Goal: Task Accomplishment & Management: Manage account settings

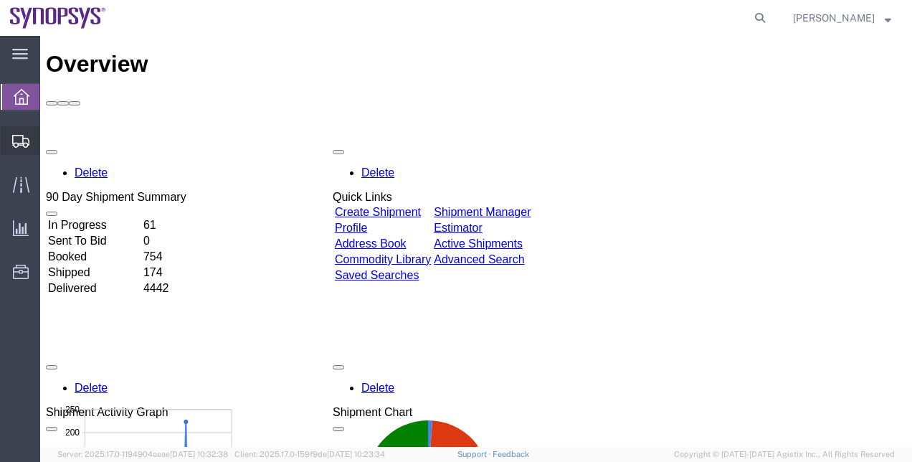
click at [0, 0] on span "Shipment Manager" at bounding box center [0, 0] width 0 height 0
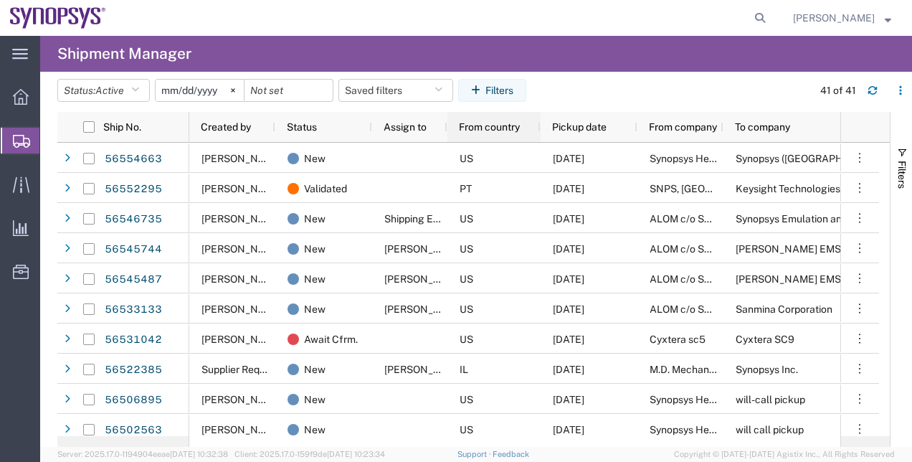
click at [447, 127] on div "From country" at bounding box center [493, 127] width 93 height 30
click at [444, 128] on div "Assign to" at bounding box center [409, 127] width 75 height 30
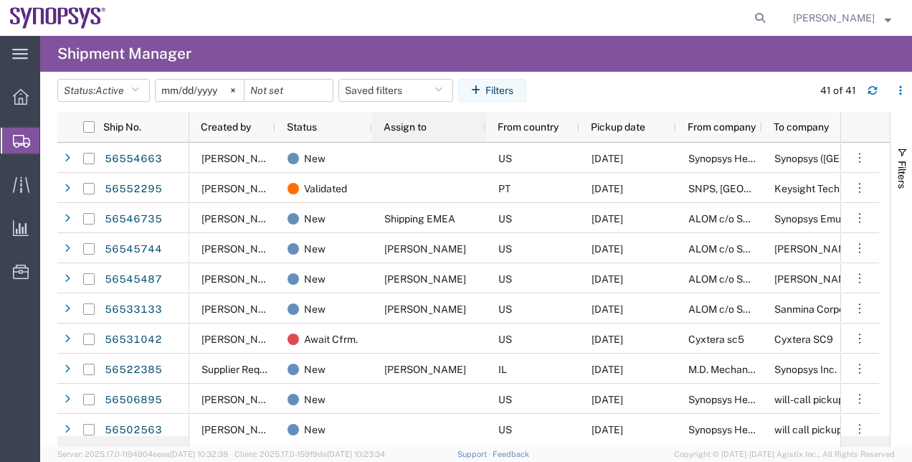
drag, startPoint x: 444, startPoint y: 128, endPoint x: 483, endPoint y: 133, distance: 39.1
click at [483, 133] on div at bounding box center [485, 127] width 6 height 30
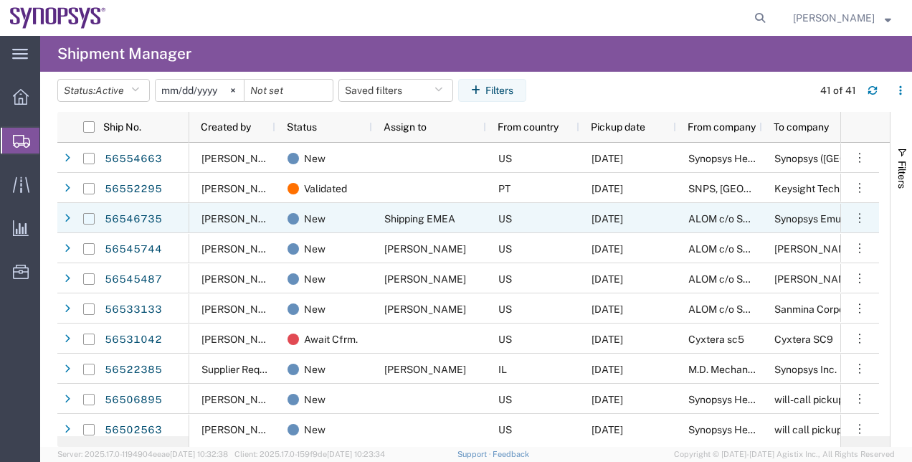
click at [90, 217] on input "Press Space to toggle row selection (unchecked)" at bounding box center [88, 218] width 11 height 11
checkbox input "true"
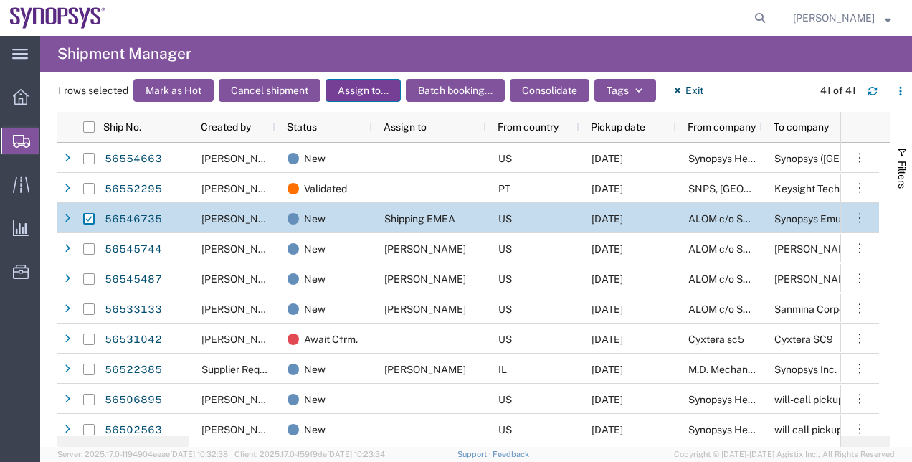
click at [359, 97] on button "Assign to..." at bounding box center [362, 90] width 75 height 23
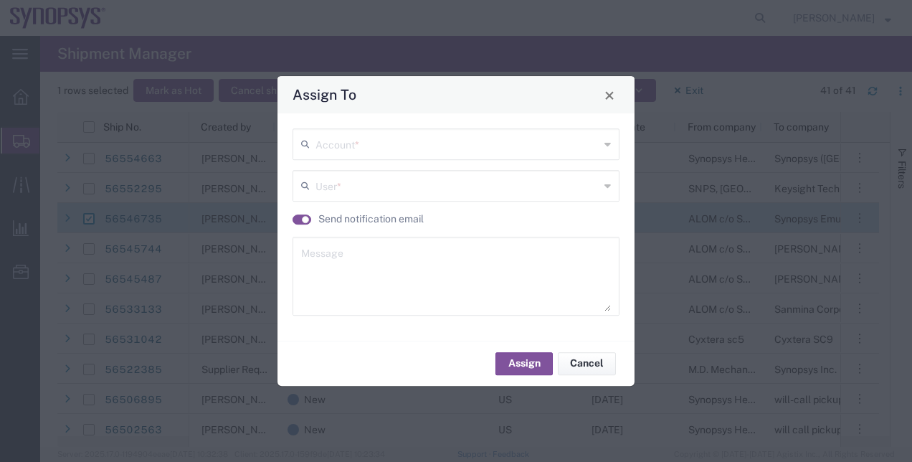
click at [378, 146] on input "text" at bounding box center [457, 142] width 284 height 25
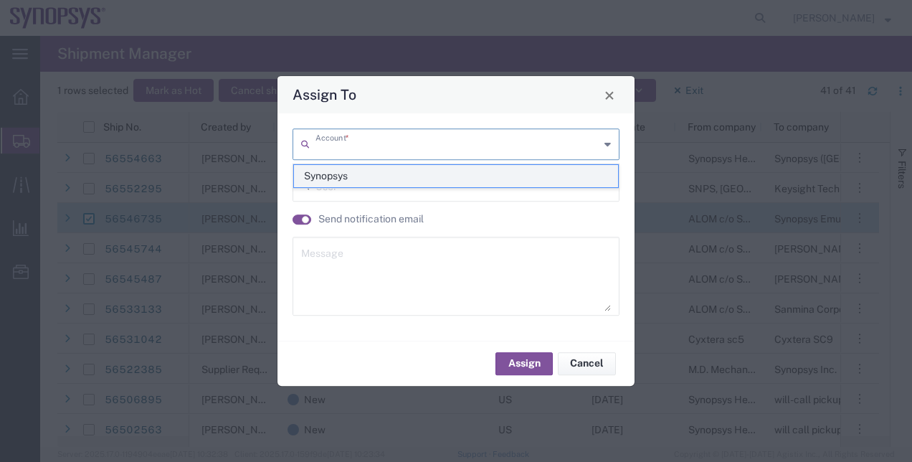
click at [328, 177] on span "Synopsys" at bounding box center [456, 176] width 325 height 22
type input "Synopsys"
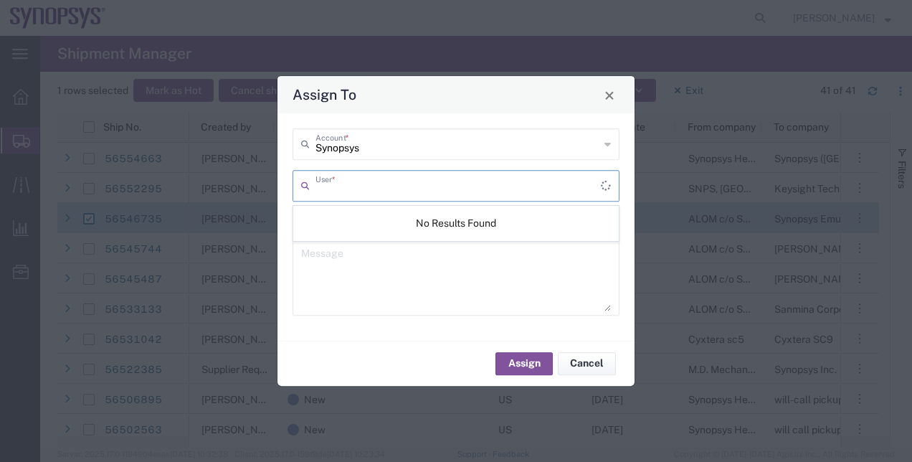
click at [333, 183] on input "text" at bounding box center [457, 184] width 285 height 25
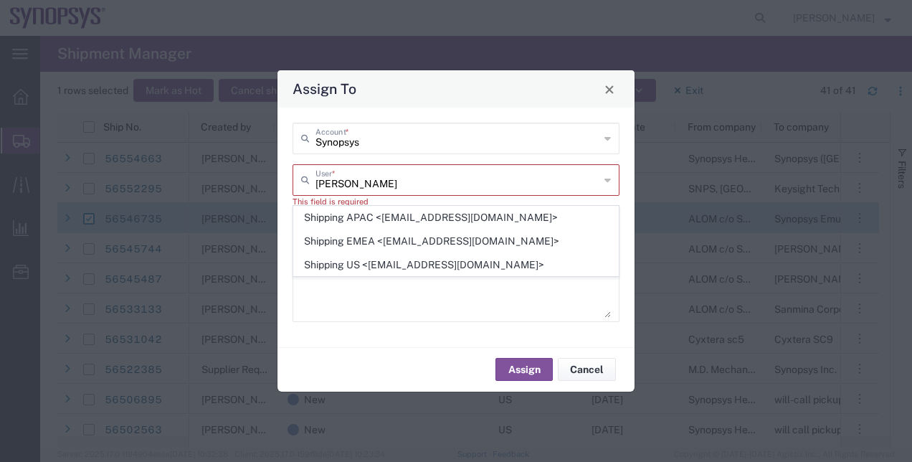
click at [373, 267] on span "Shipping US <[EMAIL_ADDRESS][DOMAIN_NAME]>" at bounding box center [456, 265] width 325 height 22
type input "Shipping US <[EMAIL_ADDRESS][DOMAIN_NAME]>"
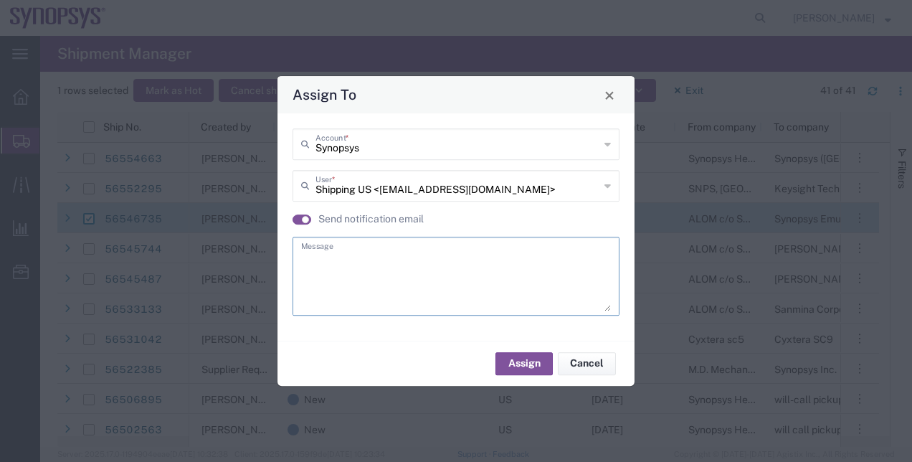
click at [416, 259] on textarea at bounding box center [456, 276] width 310 height 70
type textarea "."
click at [515, 366] on button "Assign" at bounding box center [523, 363] width 57 height 23
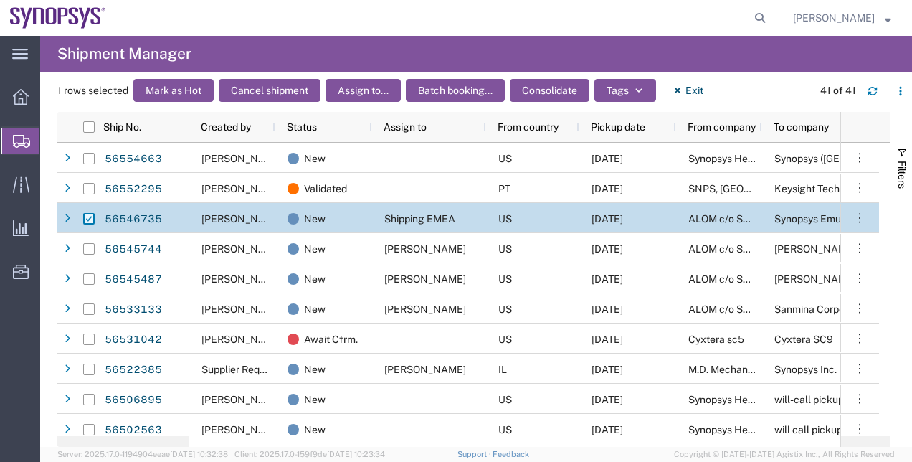
click at [87, 217] on input "Press Space to toggle row selection (checked)" at bounding box center [88, 218] width 11 height 11
checkbox input "false"
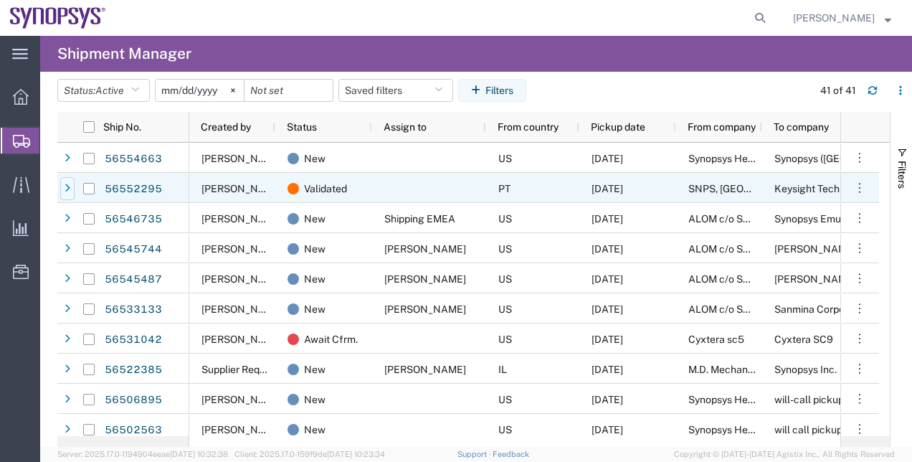
click at [69, 189] on icon at bounding box center [68, 188] width 6 height 10
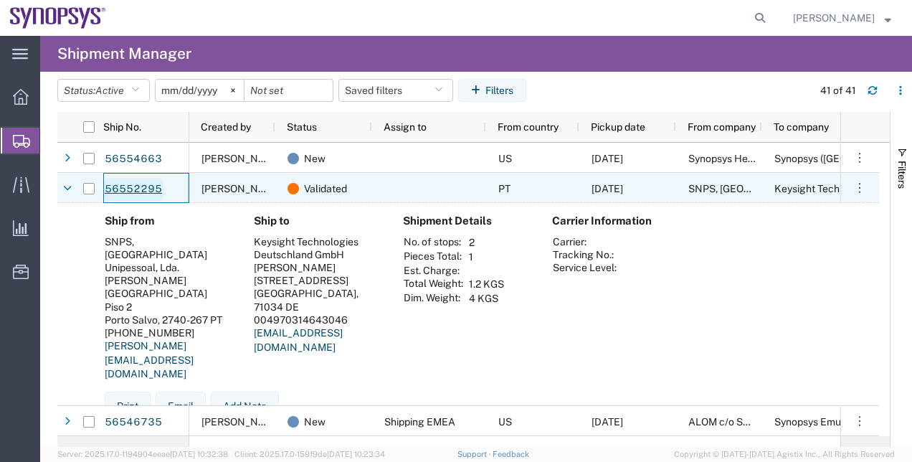
click at [115, 189] on link "56552295" at bounding box center [133, 189] width 59 height 23
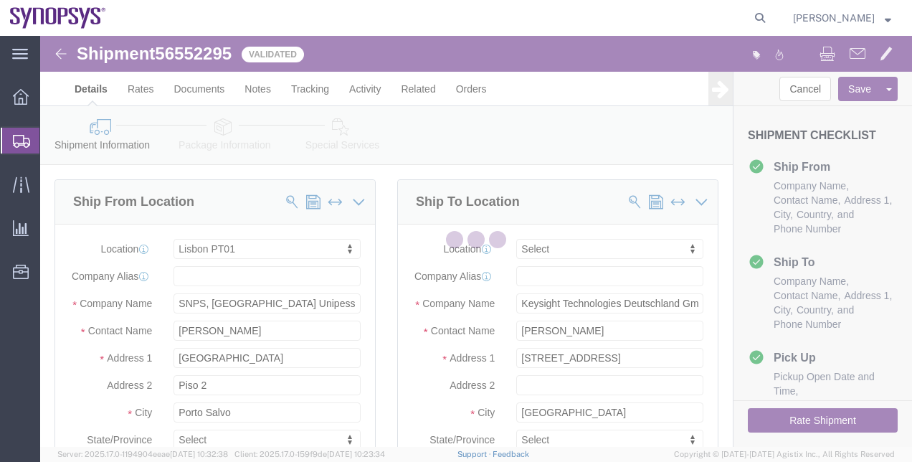
select select "63152"
select select
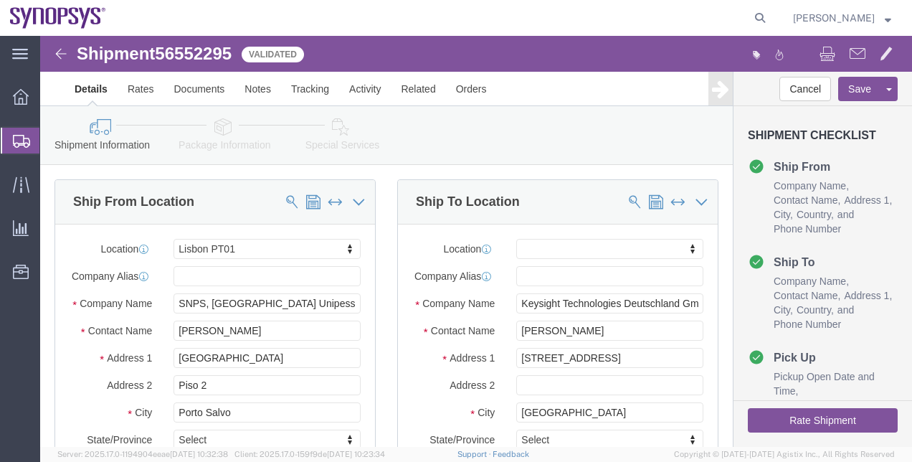
click link "Package Information"
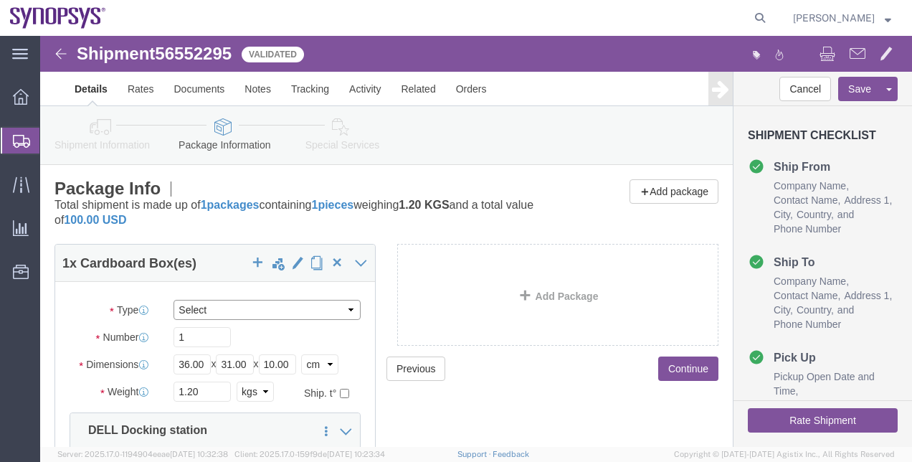
click select "Select Envelope Large Box Medium Box PAK Rack Small Box Tube Your Packaging"
select select "YRPK"
click select "Select Envelope Large Box Medium Box PAK Rack Small Box Tube Your Packaging"
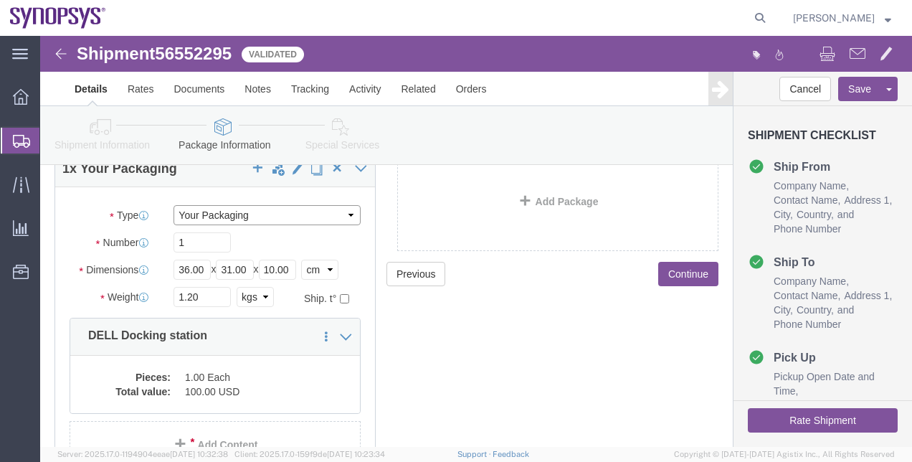
scroll to position [100, 0]
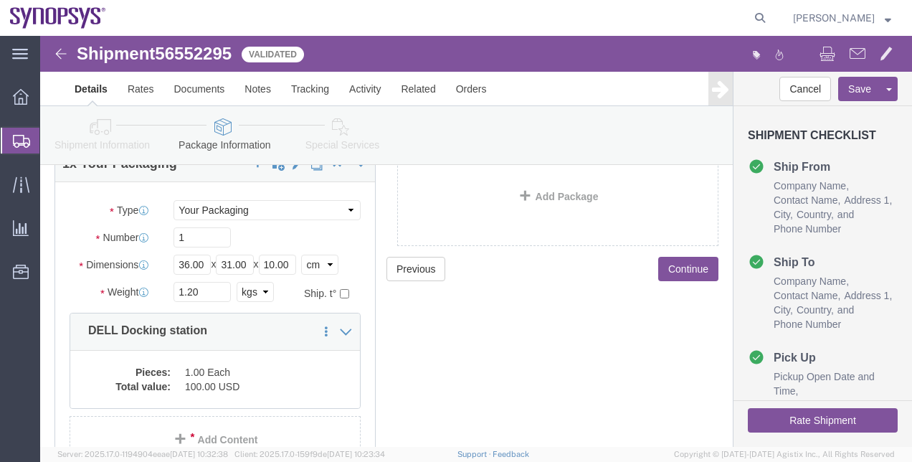
click icon
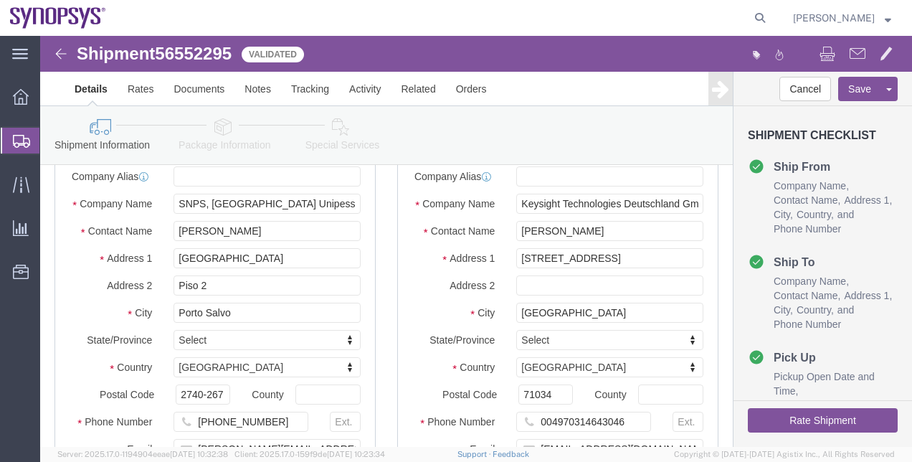
click link "Special Services"
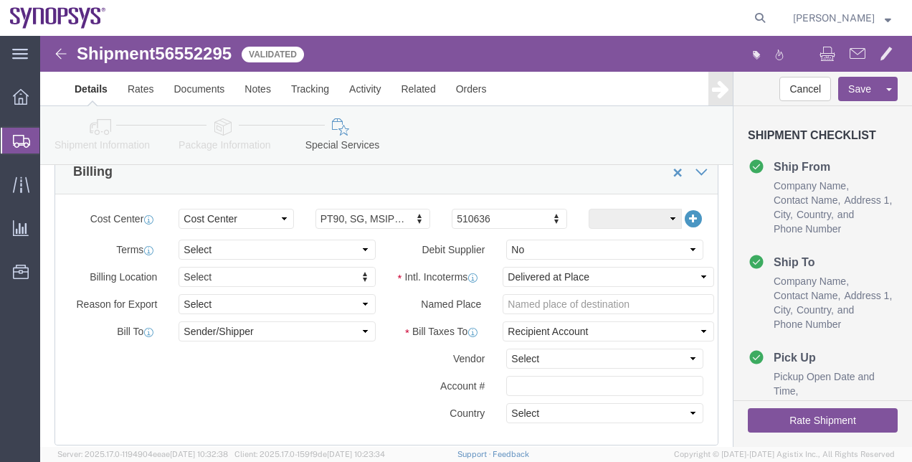
scroll to position [725, 0]
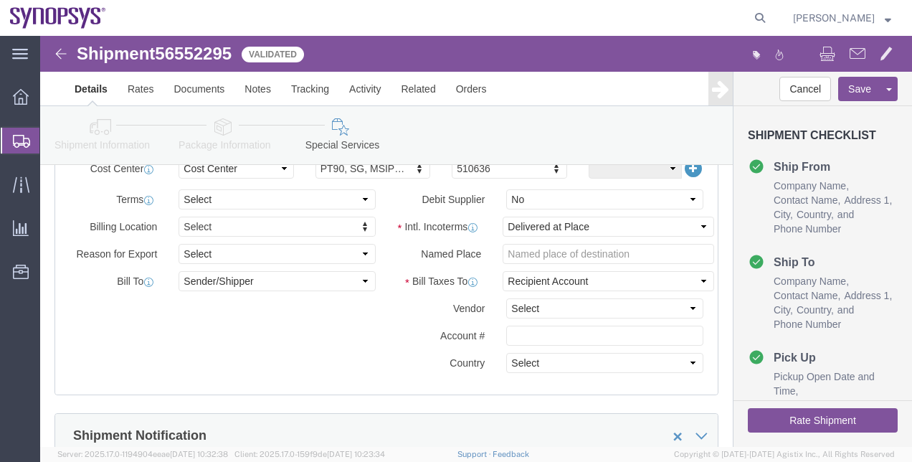
click button "Rate Shipment"
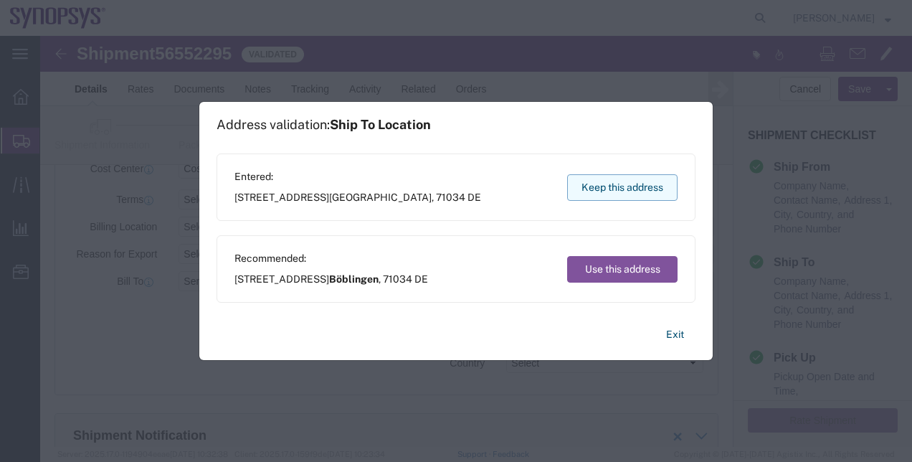
click at [631, 196] on button "Keep this address" at bounding box center [622, 187] width 110 height 27
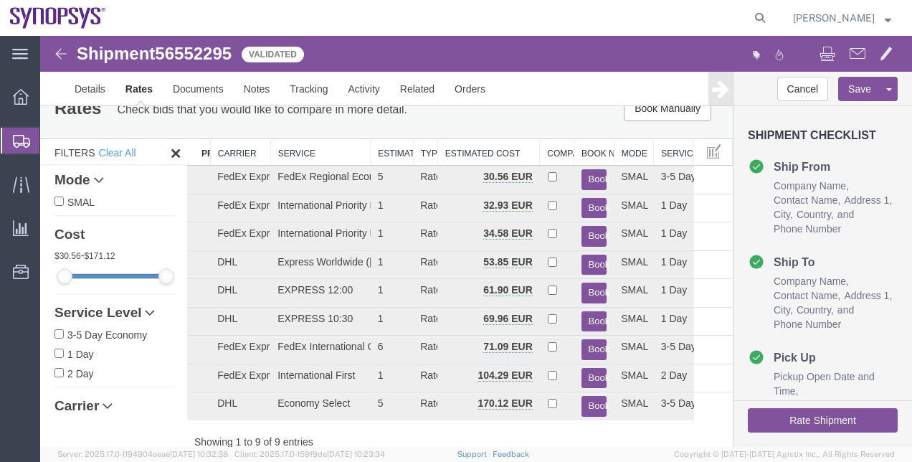
scroll to position [0, 0]
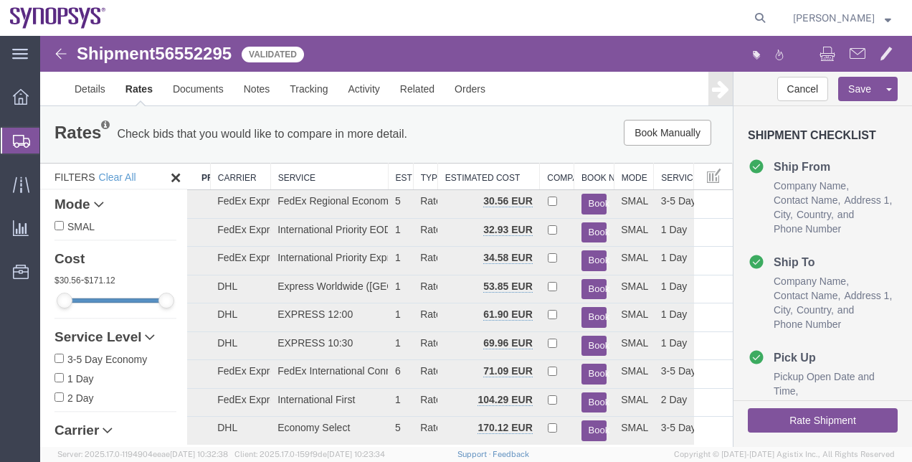
drag, startPoint x: 366, startPoint y: 179, endPoint x: 383, endPoint y: 184, distance: 18.6
click at [383, 184] on div "Search: Preferred Carrier Carrier Service Estimated Transit Type Estimated Cost…" at bounding box center [459, 318] width 545 height 310
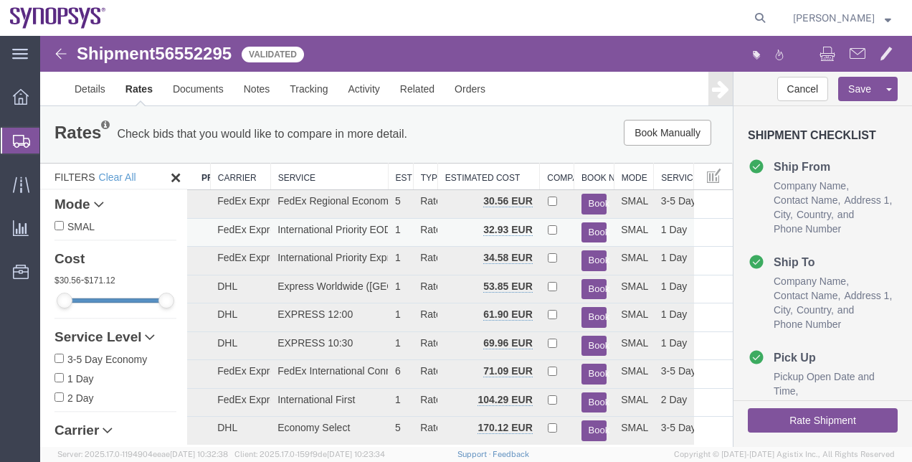
click at [583, 232] on button "Book" at bounding box center [594, 232] width 26 height 21
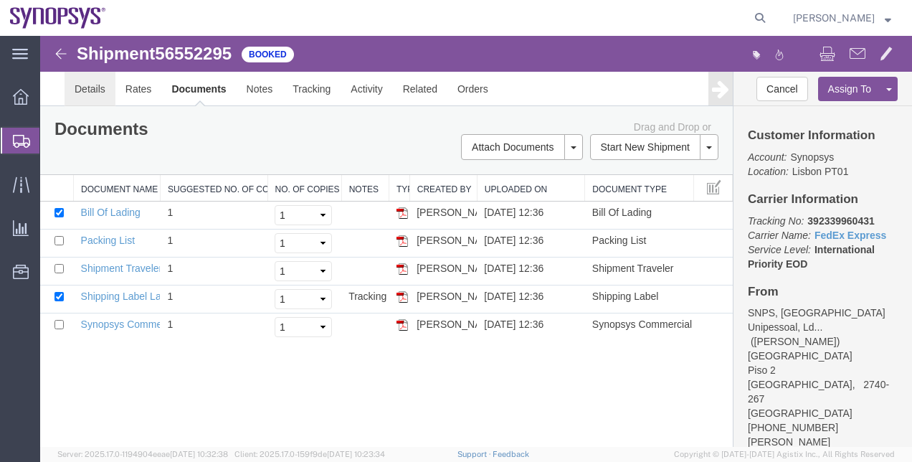
click at [105, 82] on link "Details" at bounding box center [90, 89] width 51 height 34
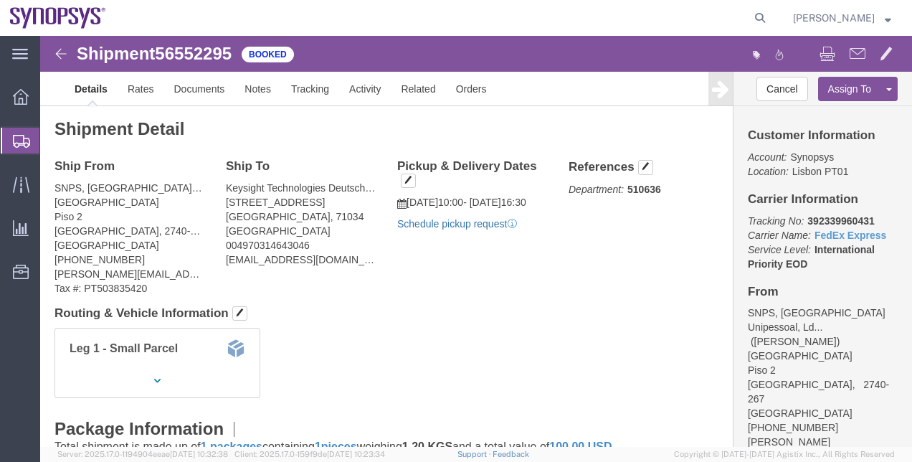
click p "Schedule pickup request"
click link "Schedule pickup request"
click button "button"
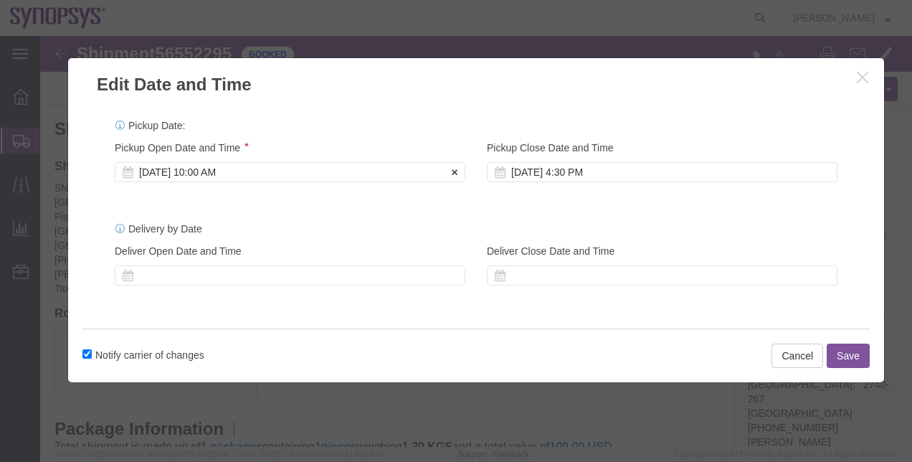
click div "[DATE] 10:00 AM"
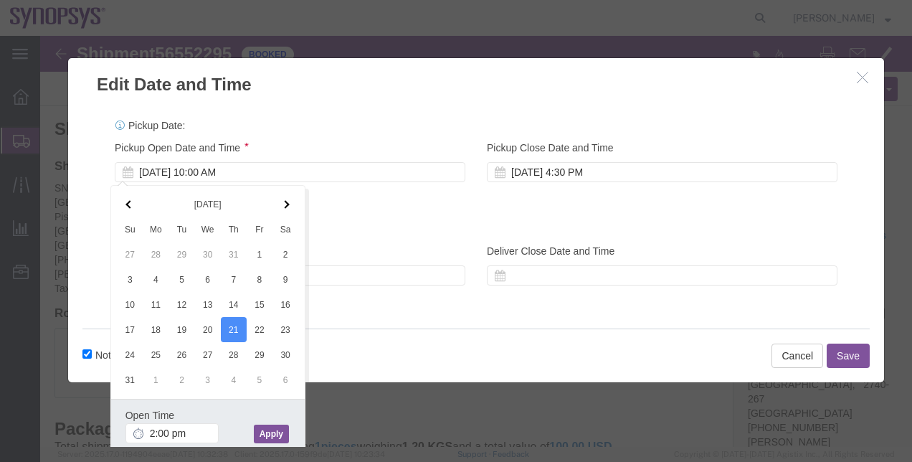
type input "2:00 PM"
click button "Apply"
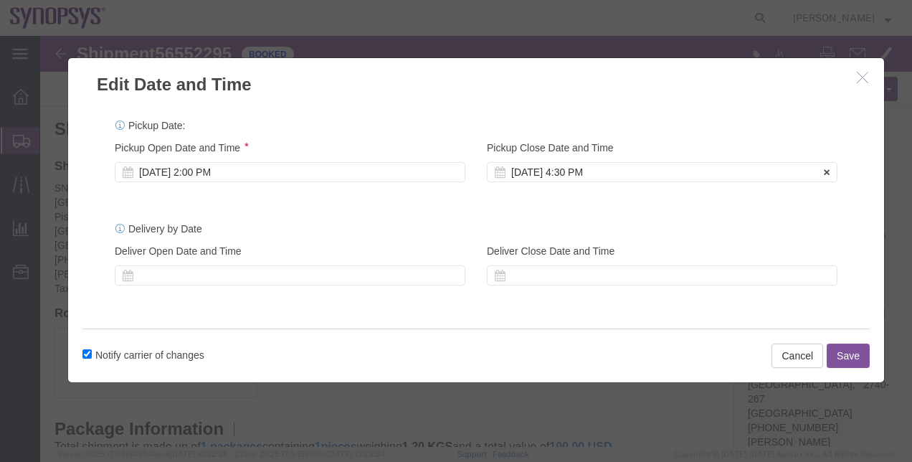
click div "[DATE] 4:30 PM"
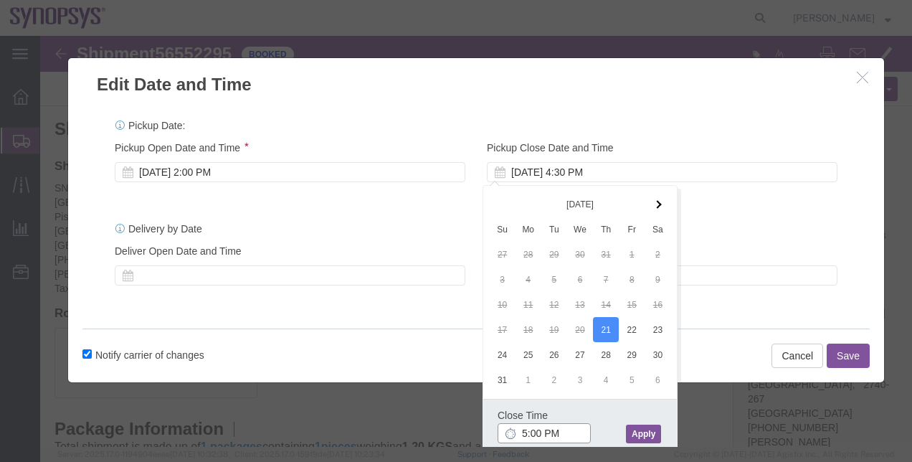
type input "5:00 PM"
click button "Apply"
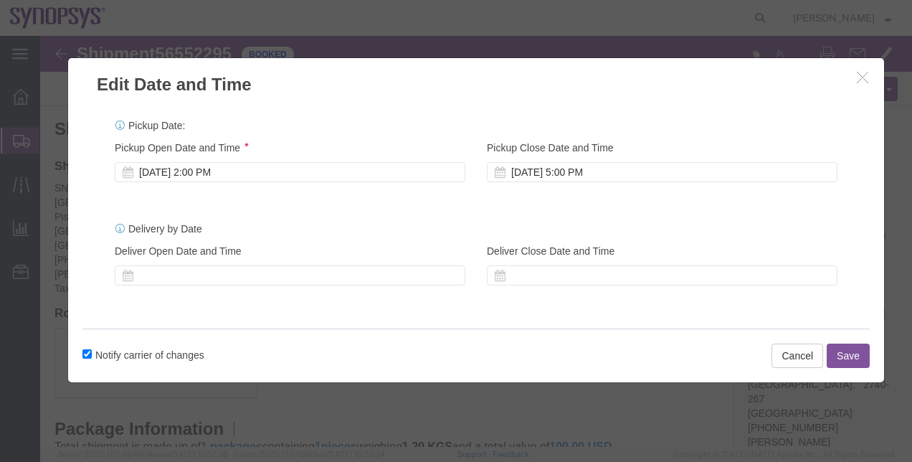
click button "Save"
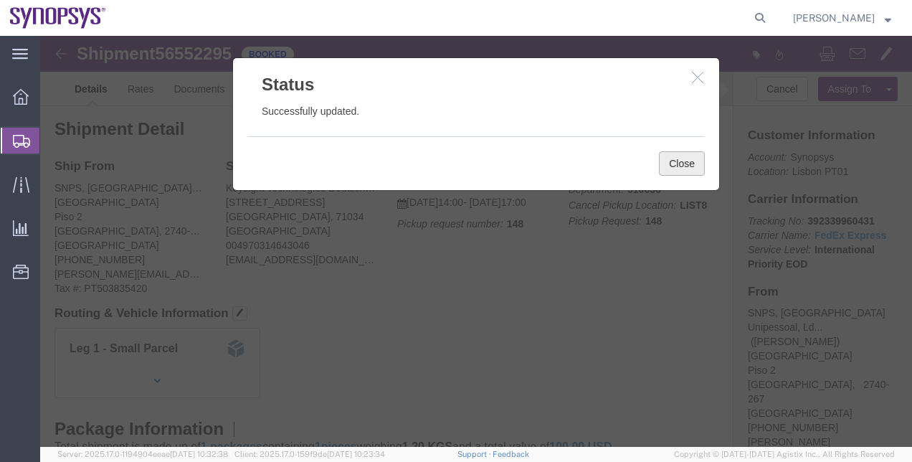
click button "Close"
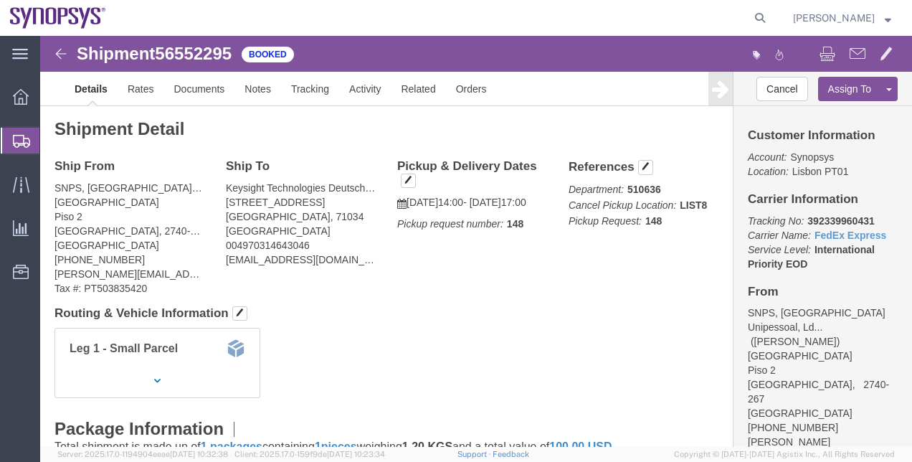
click at [0, 0] on span "Shipment Manager" at bounding box center [0, 0] width 0 height 0
